Goal: Browse casually: Explore the website without a specific task or goal

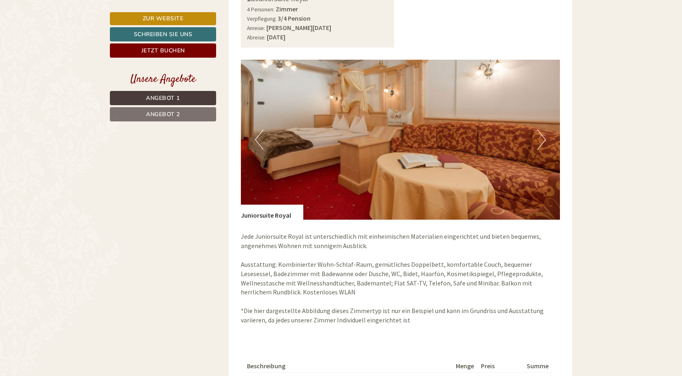
scroll to position [581, 0]
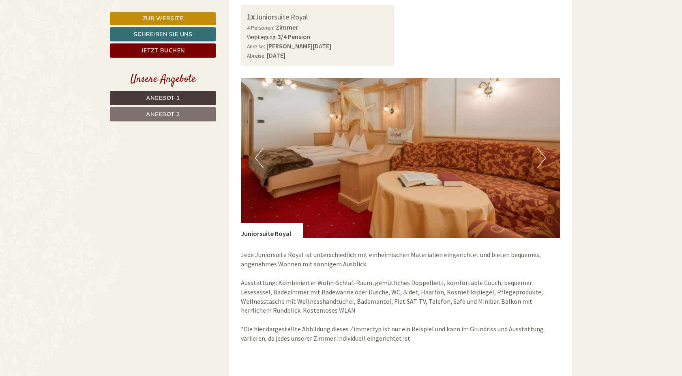
click at [539, 161] on button "Next" at bounding box center [541, 158] width 9 height 20
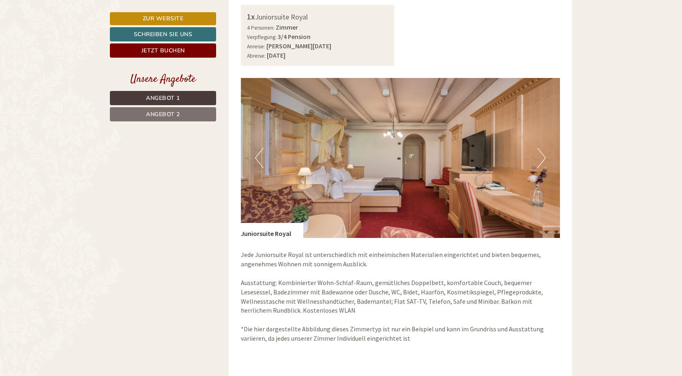
click at [541, 159] on button "Next" at bounding box center [541, 158] width 9 height 20
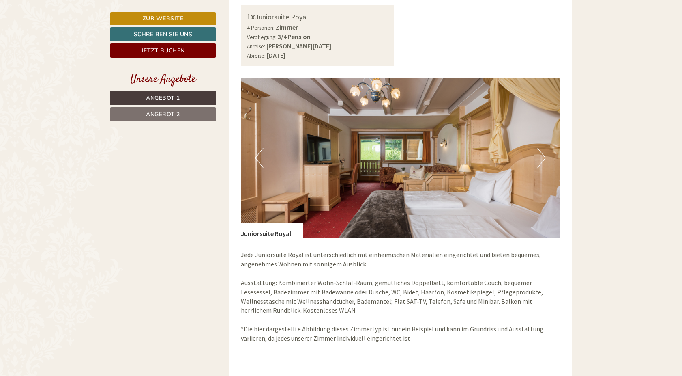
click at [543, 159] on button "Next" at bounding box center [541, 158] width 9 height 20
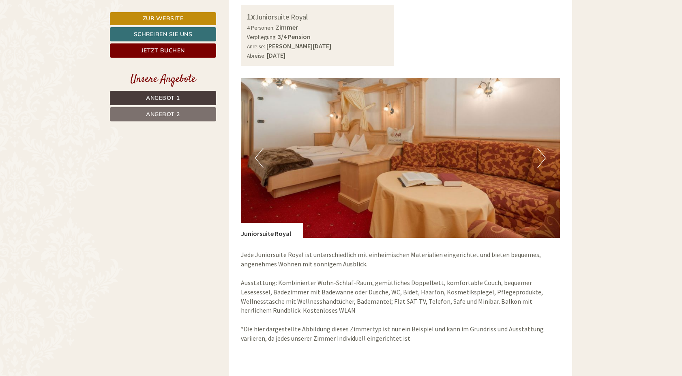
click at [543, 159] on button "Next" at bounding box center [541, 158] width 9 height 20
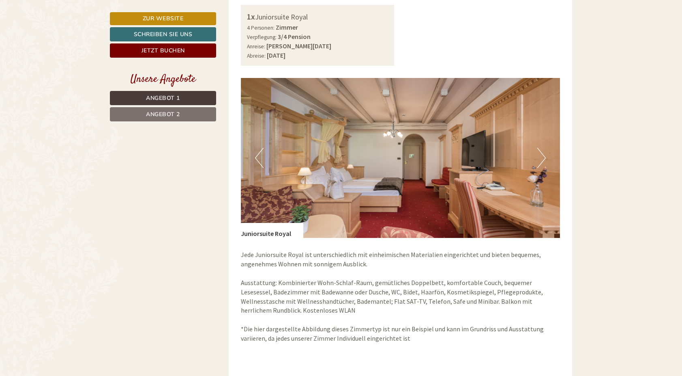
click at [543, 159] on button "Next" at bounding box center [541, 158] width 9 height 20
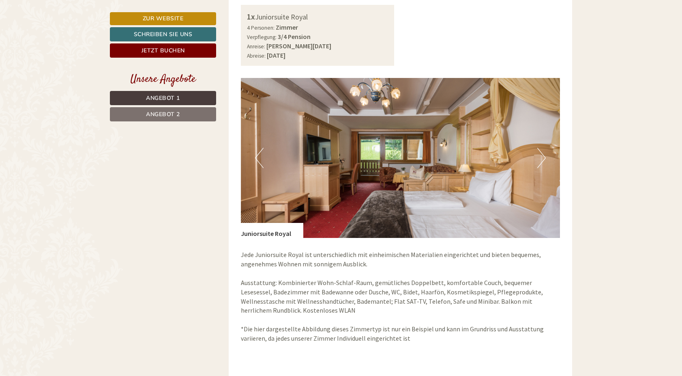
click at [543, 159] on button "Next" at bounding box center [541, 158] width 9 height 20
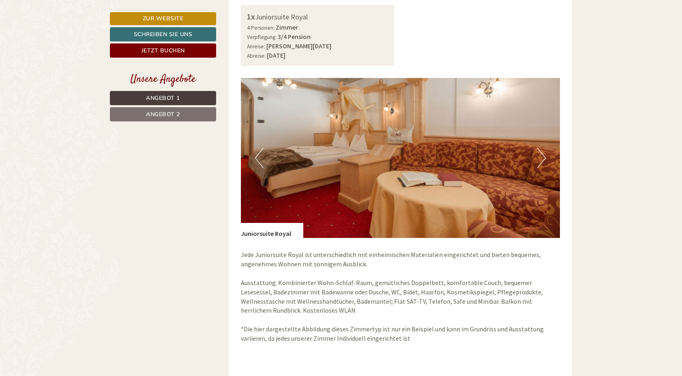
click at [543, 159] on button "Next" at bounding box center [541, 158] width 9 height 20
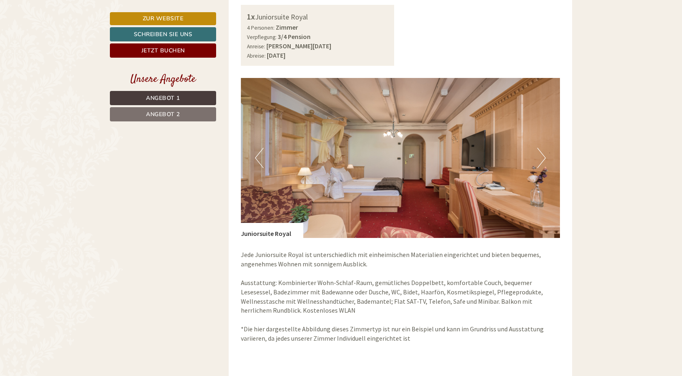
click at [543, 159] on button "Next" at bounding box center [541, 158] width 9 height 20
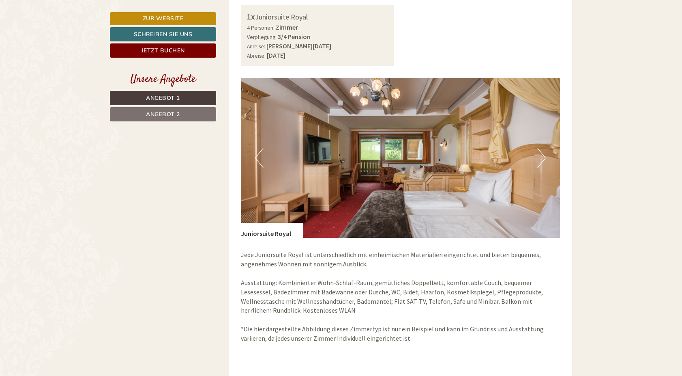
click at [543, 159] on button "Next" at bounding box center [541, 158] width 9 height 20
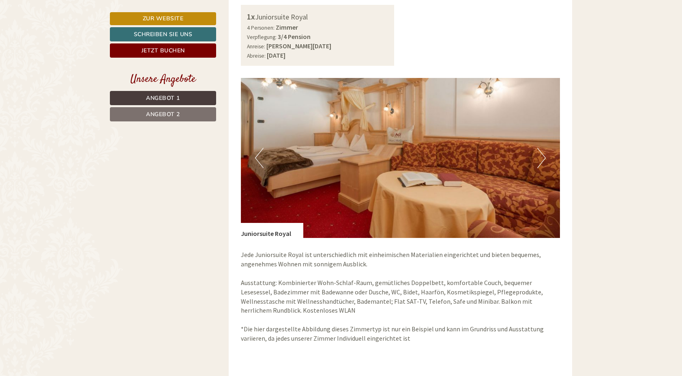
click at [543, 159] on button "Next" at bounding box center [541, 158] width 9 height 20
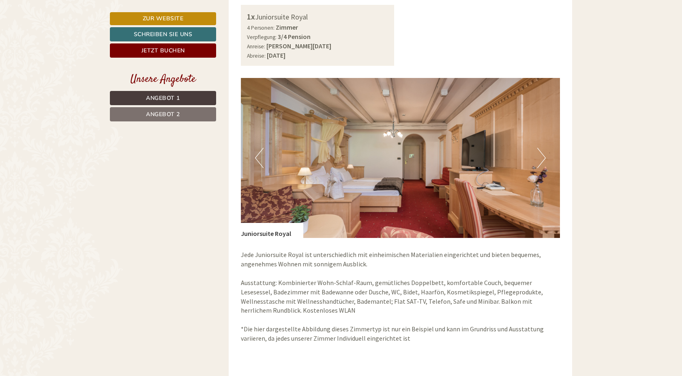
click at [543, 159] on button "Next" at bounding box center [541, 158] width 9 height 20
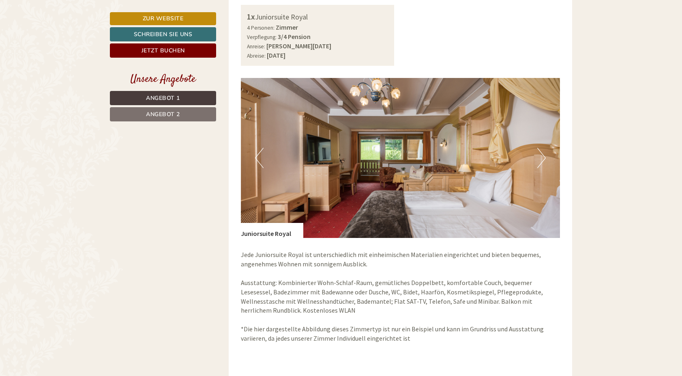
click at [543, 159] on button "Next" at bounding box center [541, 158] width 9 height 20
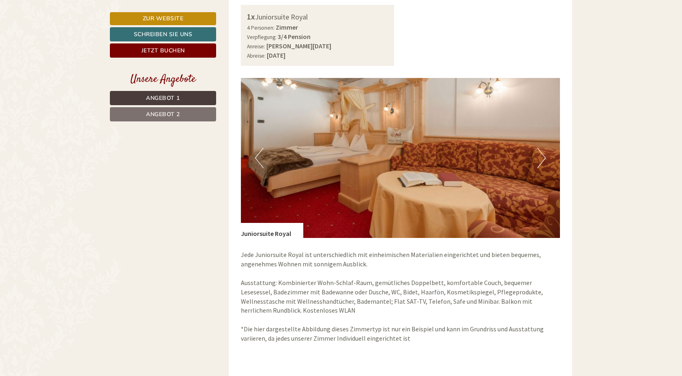
click at [543, 159] on button "Next" at bounding box center [541, 158] width 9 height 20
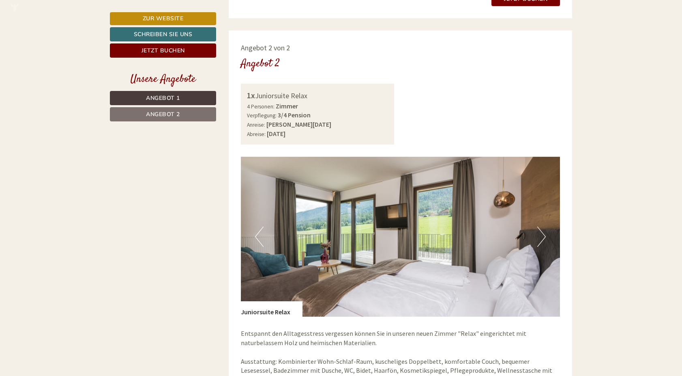
scroll to position [1149, 0]
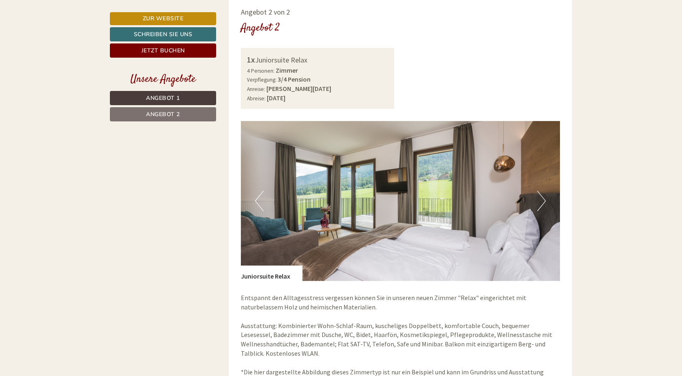
click at [541, 202] on button "Next" at bounding box center [541, 201] width 9 height 20
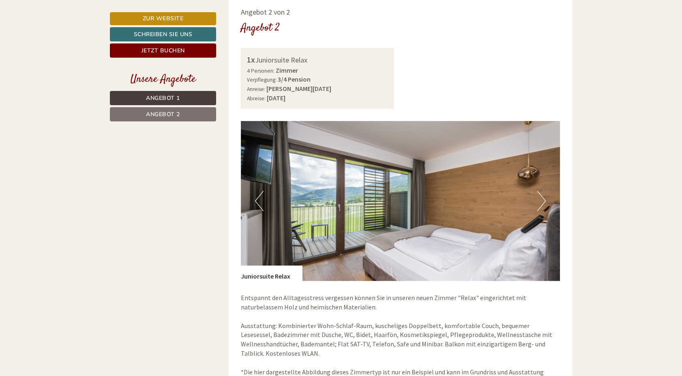
click at [541, 202] on button "Next" at bounding box center [541, 201] width 9 height 20
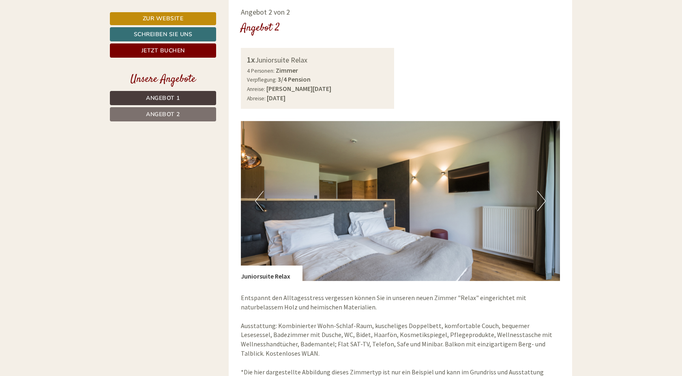
click at [541, 202] on button "Next" at bounding box center [541, 201] width 9 height 20
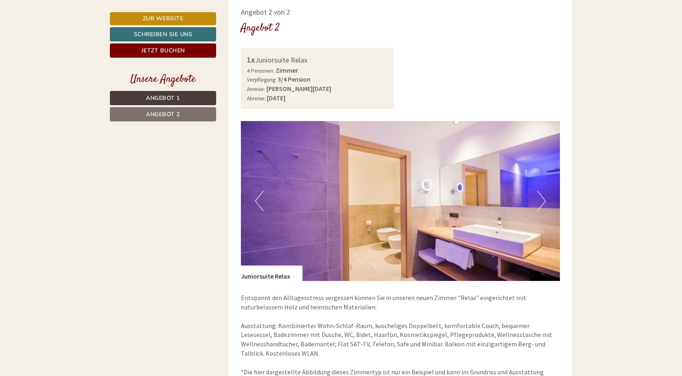
click at [541, 202] on button "Next" at bounding box center [541, 201] width 9 height 20
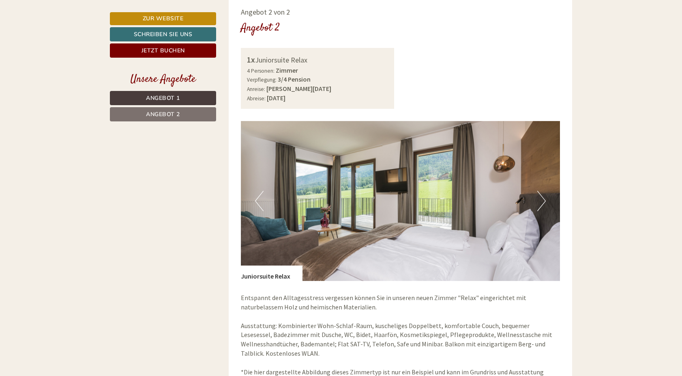
click at [541, 202] on button "Next" at bounding box center [541, 201] width 9 height 20
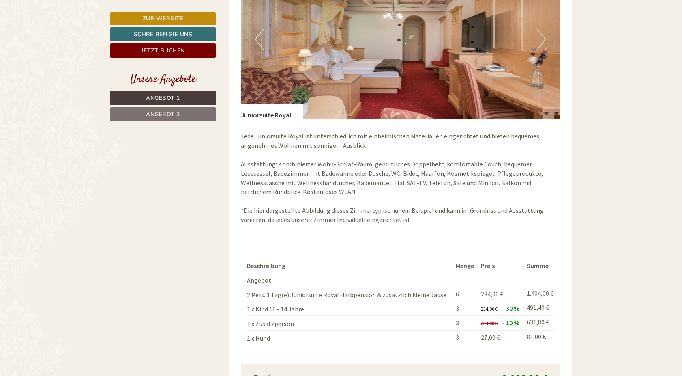
scroll to position [824, 0]
